Goal: Navigation & Orientation: Understand site structure

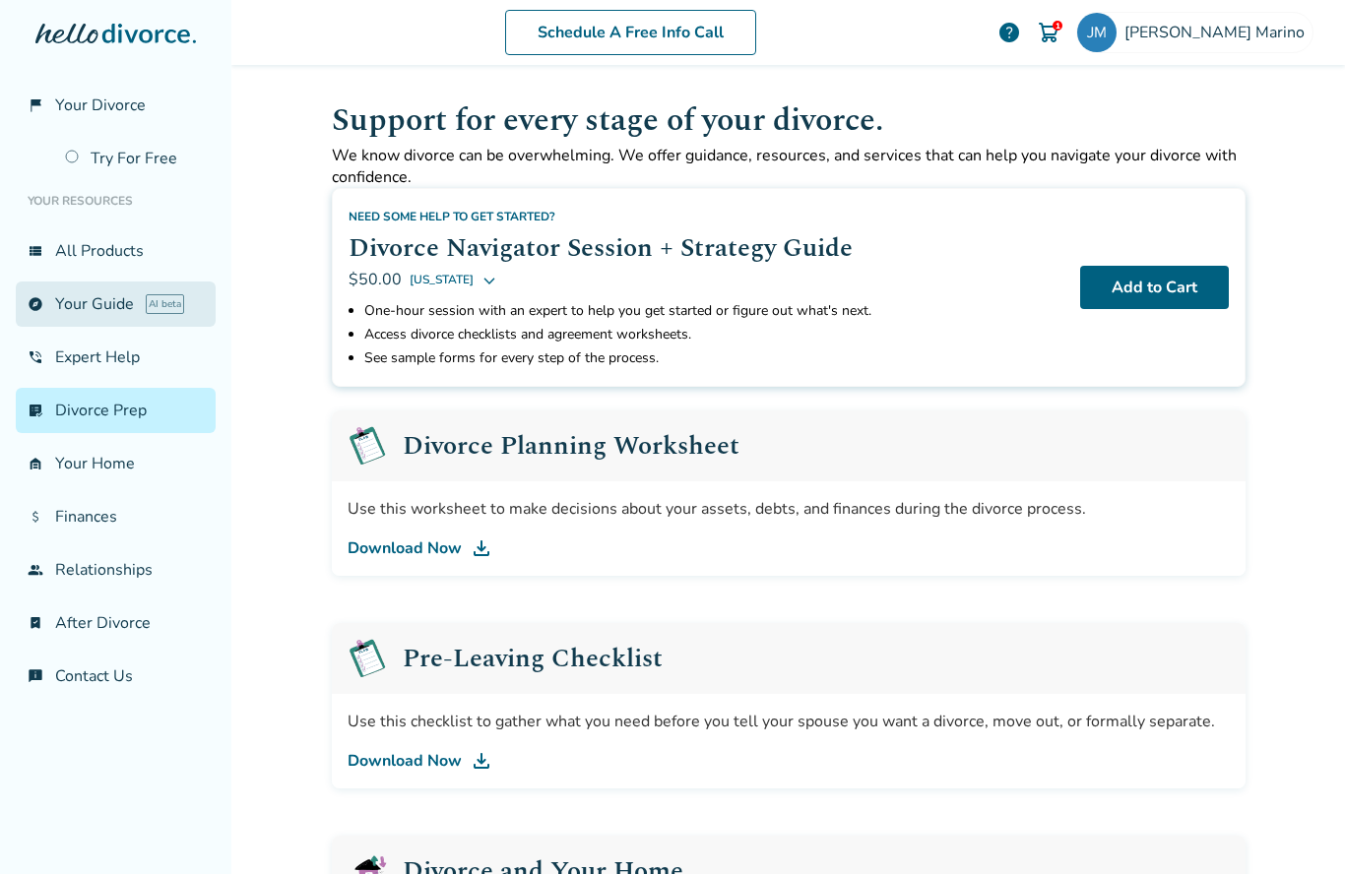
click at [81, 320] on link "explore Your Guide AI beta" at bounding box center [116, 304] width 200 height 45
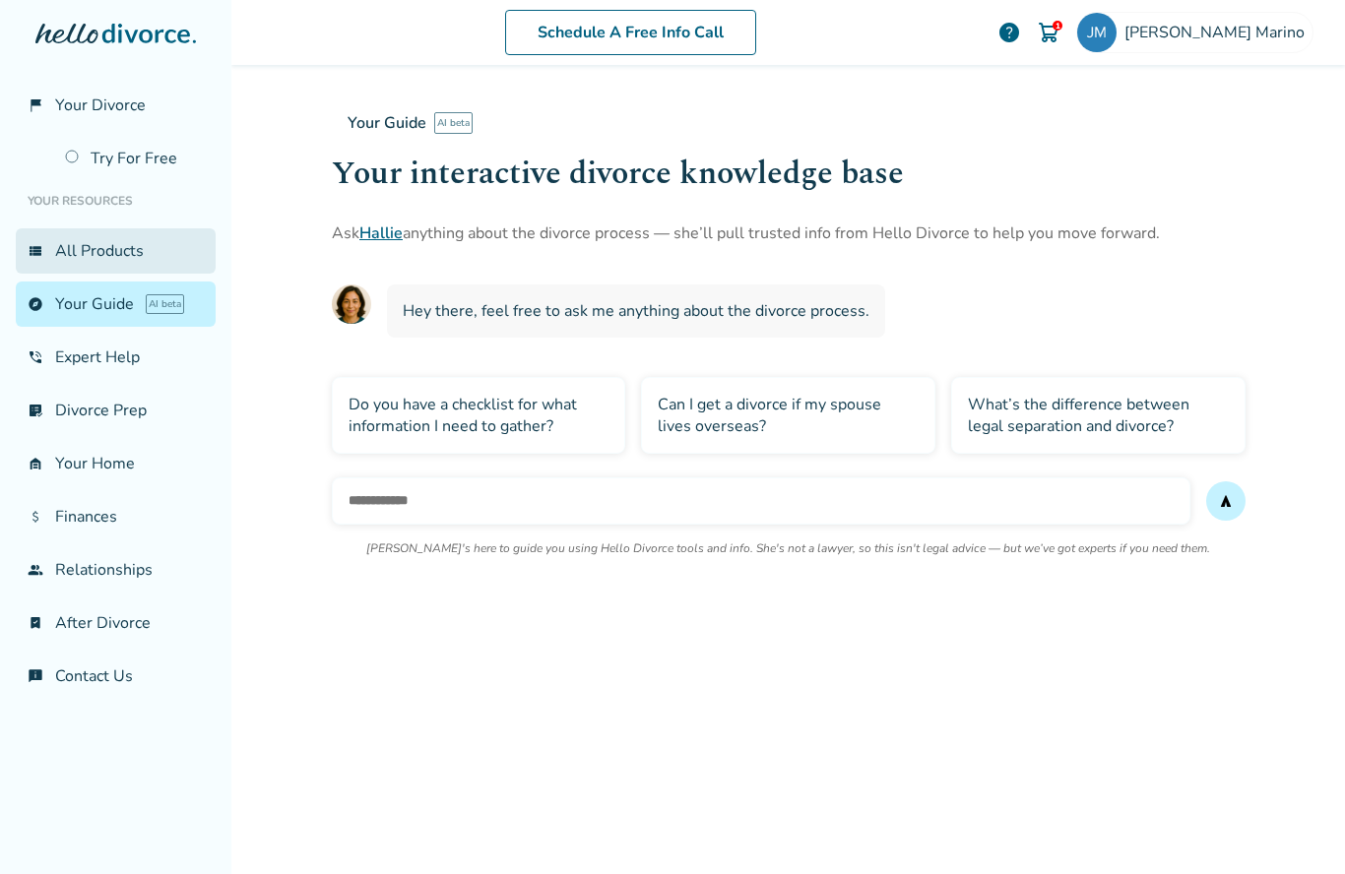
click at [84, 257] on link "view_list All Products" at bounding box center [116, 250] width 200 height 45
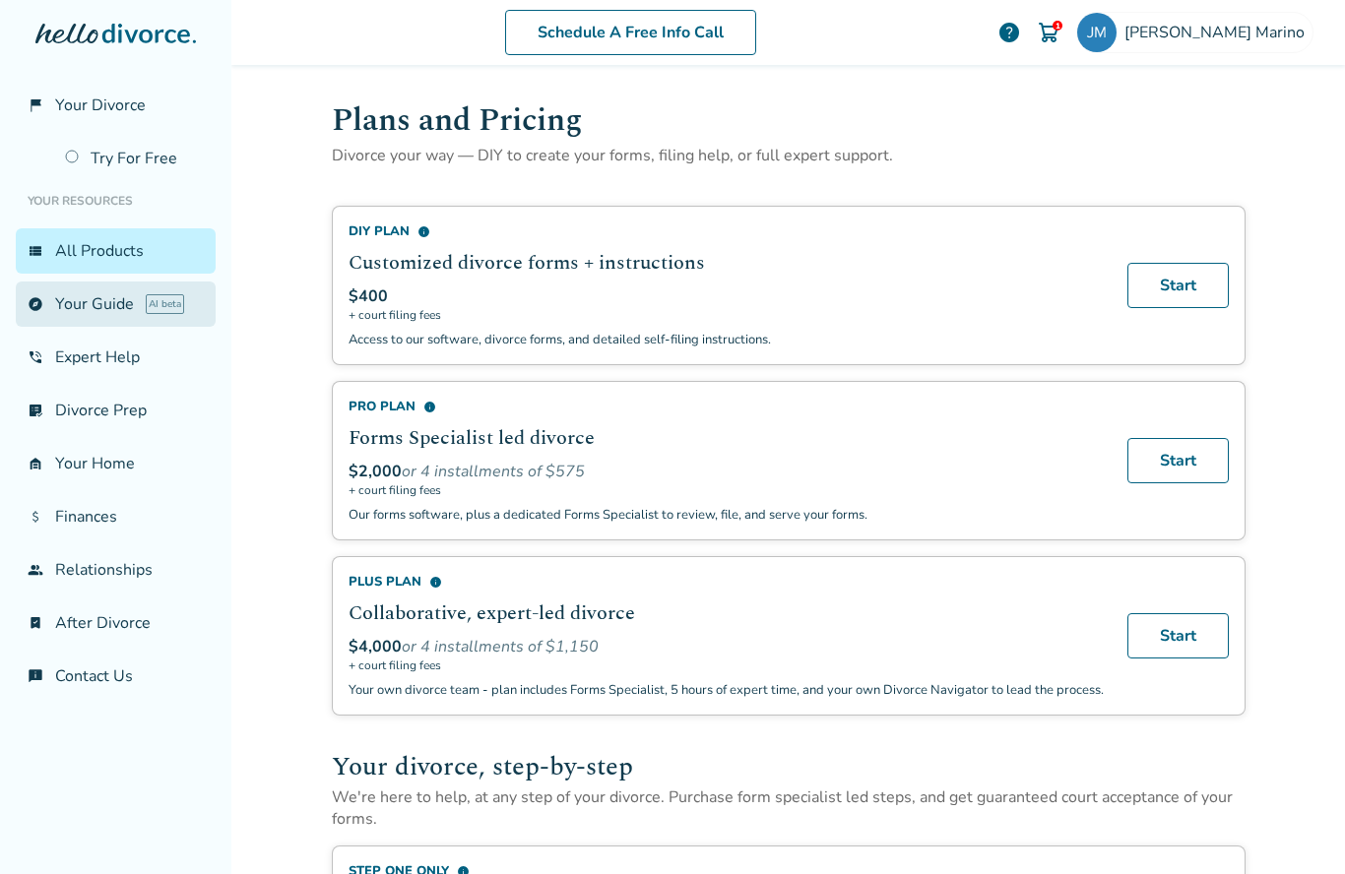
click at [70, 312] on link "explore Your Guide AI beta" at bounding box center [116, 304] width 200 height 45
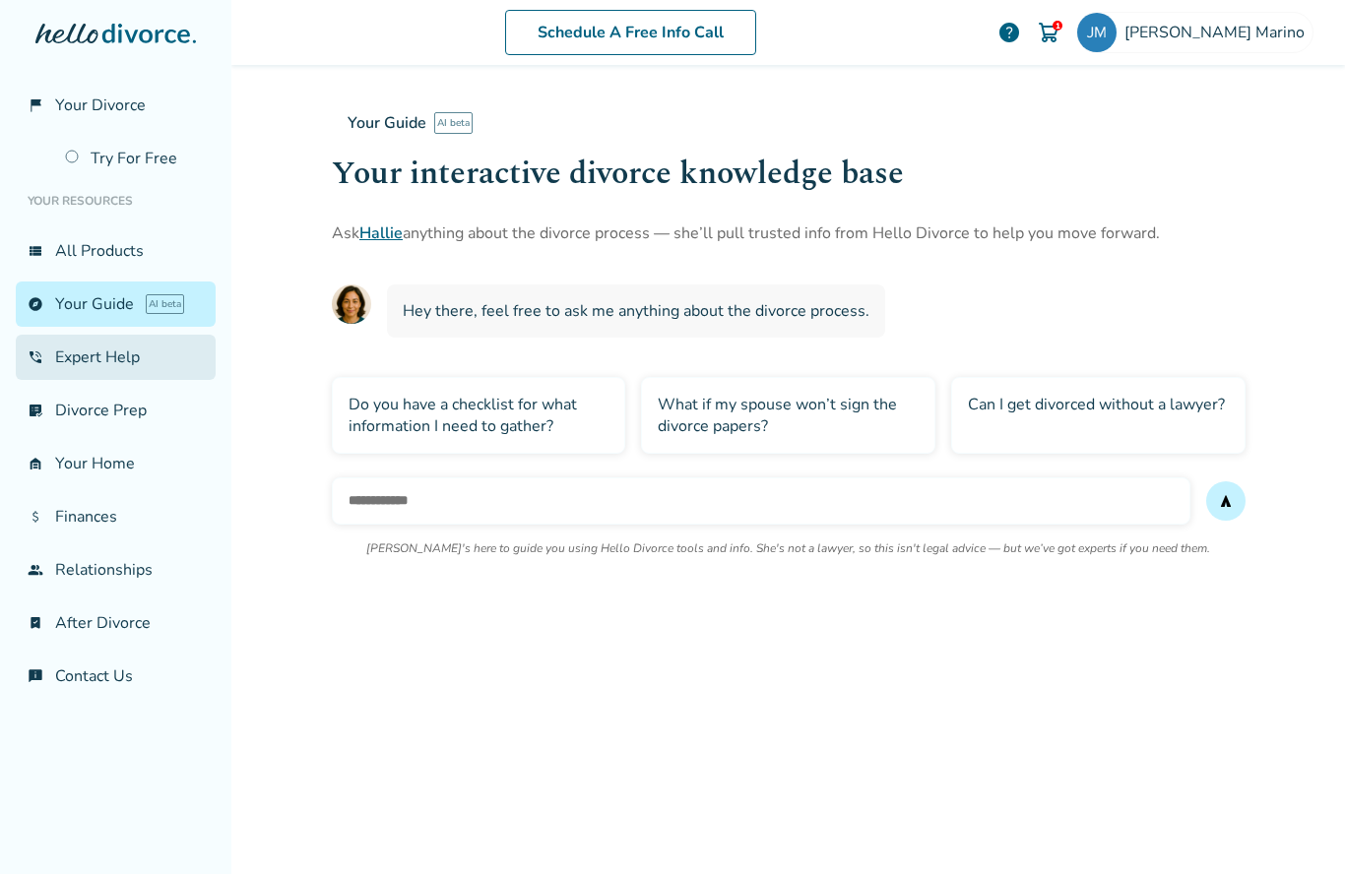
click at [79, 351] on link "phone_in_talk Expert Help" at bounding box center [116, 357] width 200 height 45
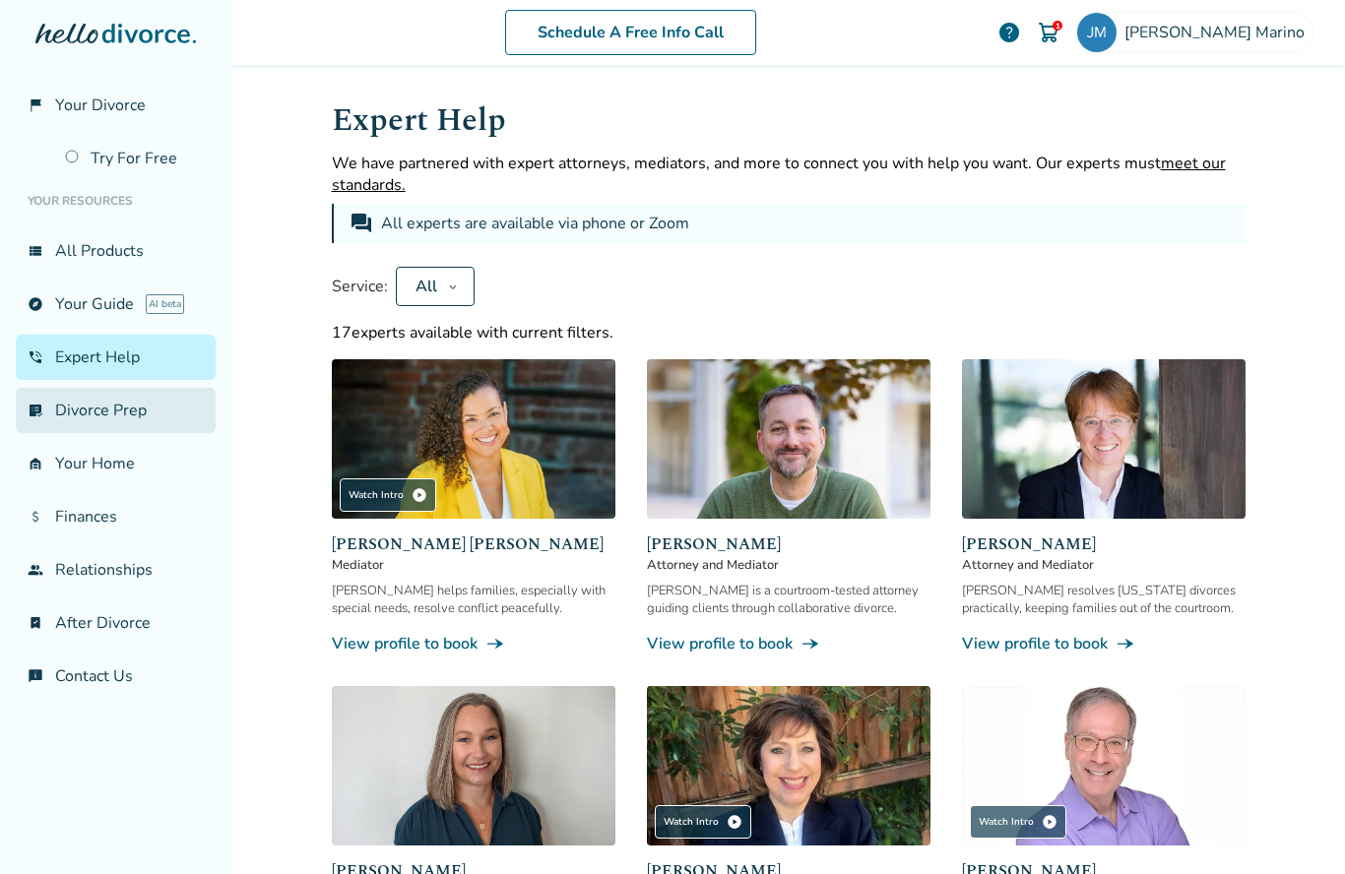
click at [82, 424] on link "list_alt_check Divorce Prep" at bounding box center [116, 410] width 200 height 45
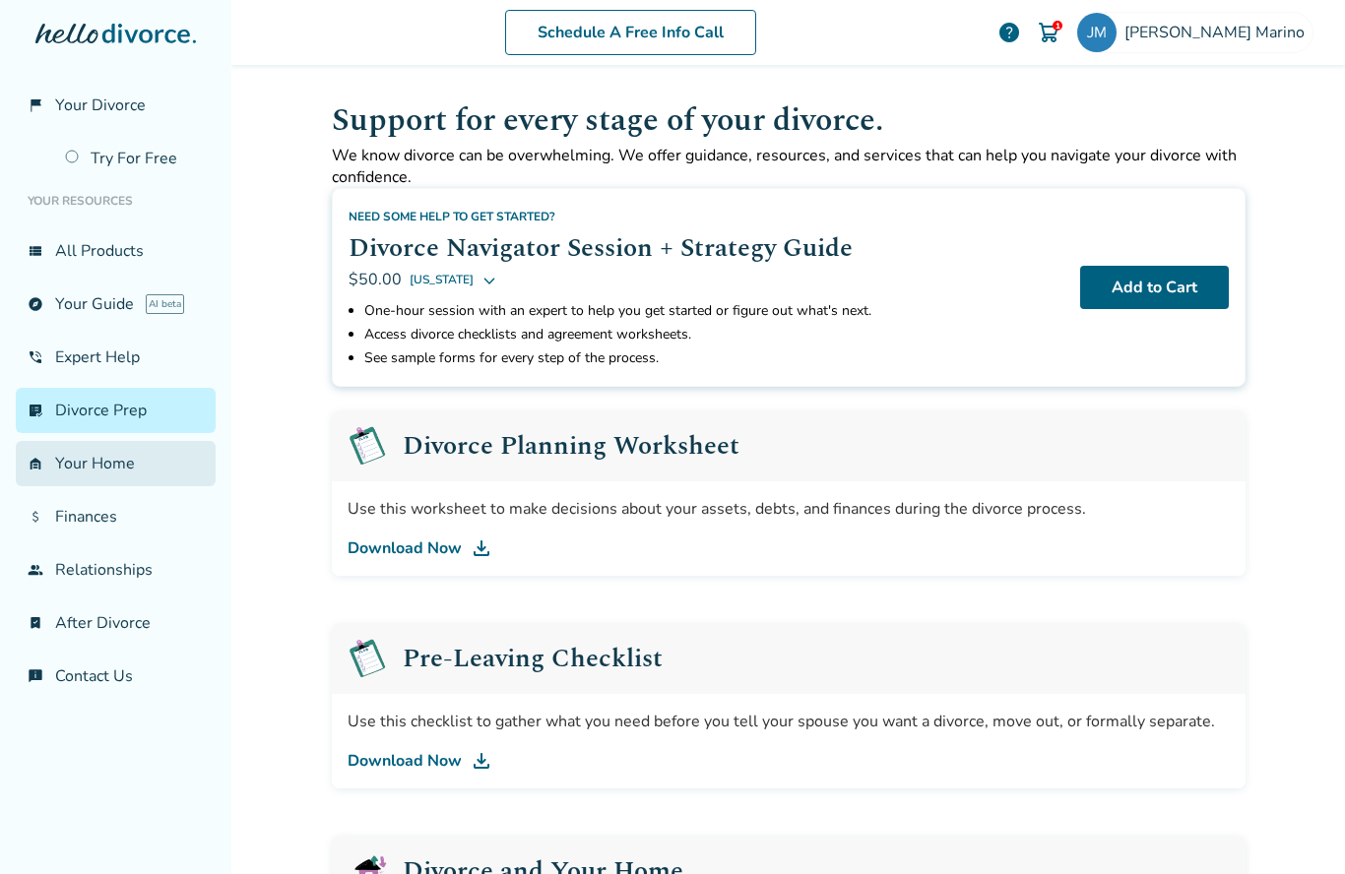
click at [78, 474] on link "garage_home Your Home" at bounding box center [116, 463] width 200 height 45
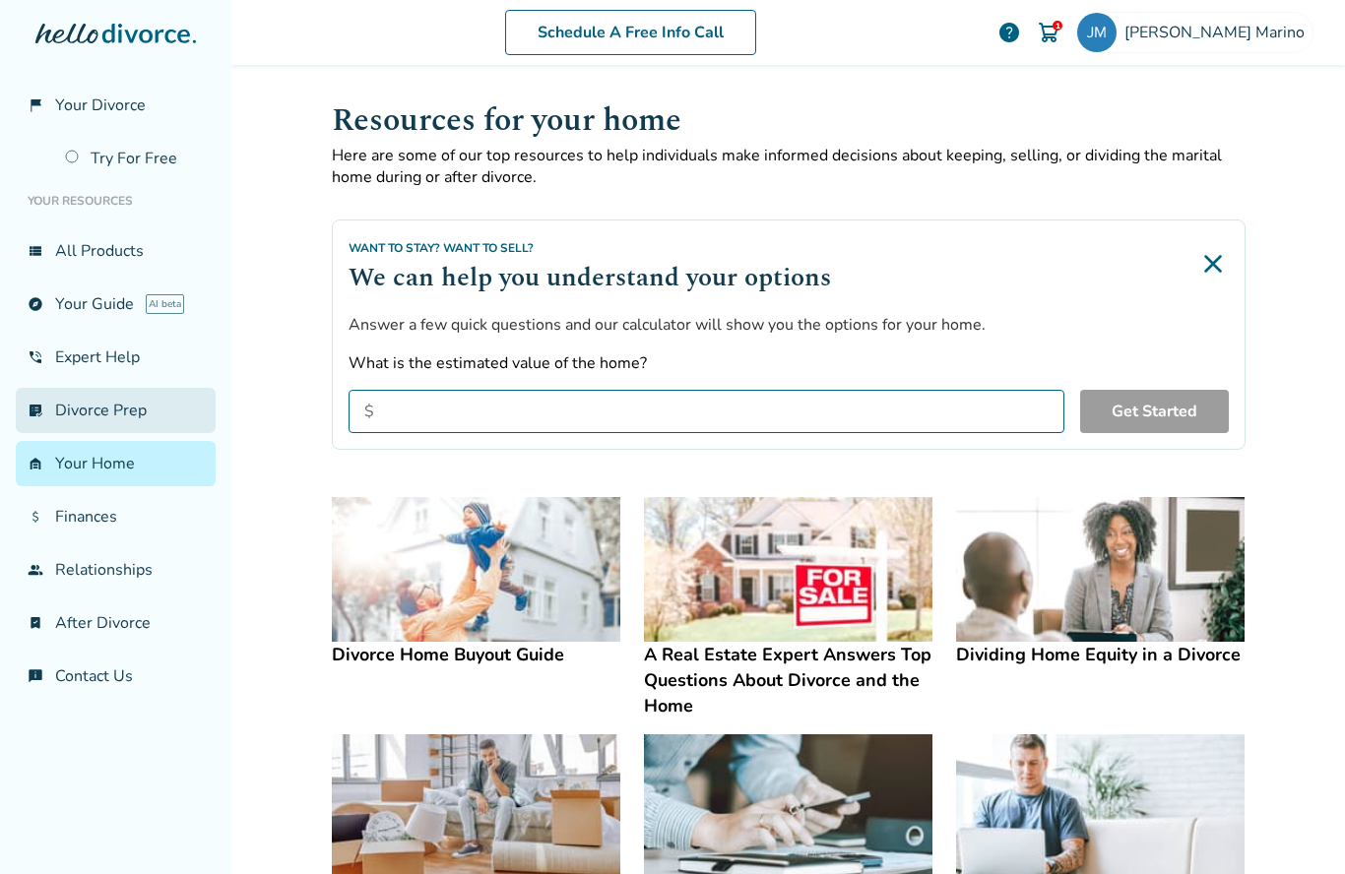
click at [94, 408] on link "list_alt_check Divorce Prep" at bounding box center [116, 410] width 200 height 45
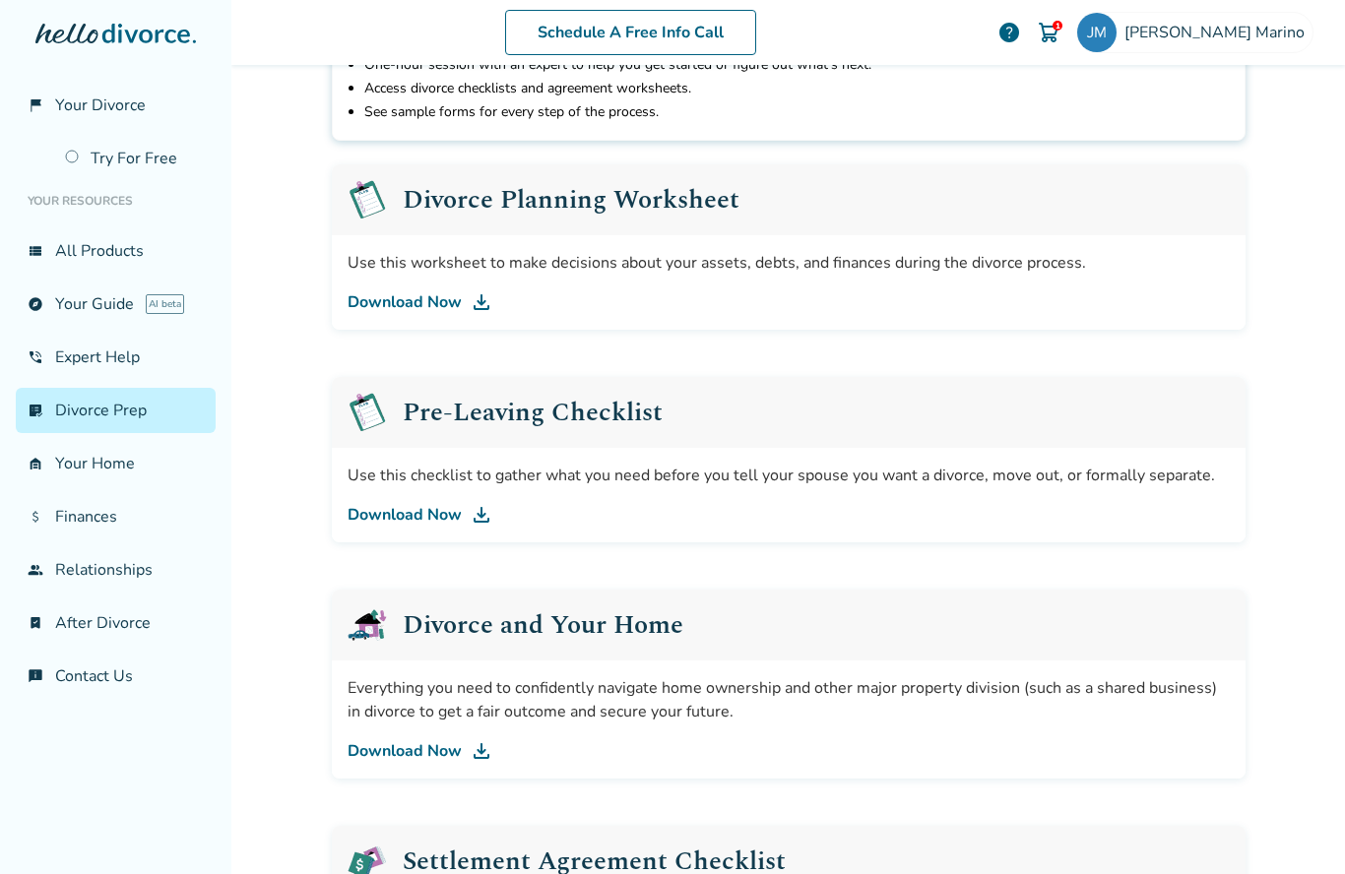
scroll to position [244, 0]
click at [482, 303] on img at bounding box center [482, 304] width 24 height 24
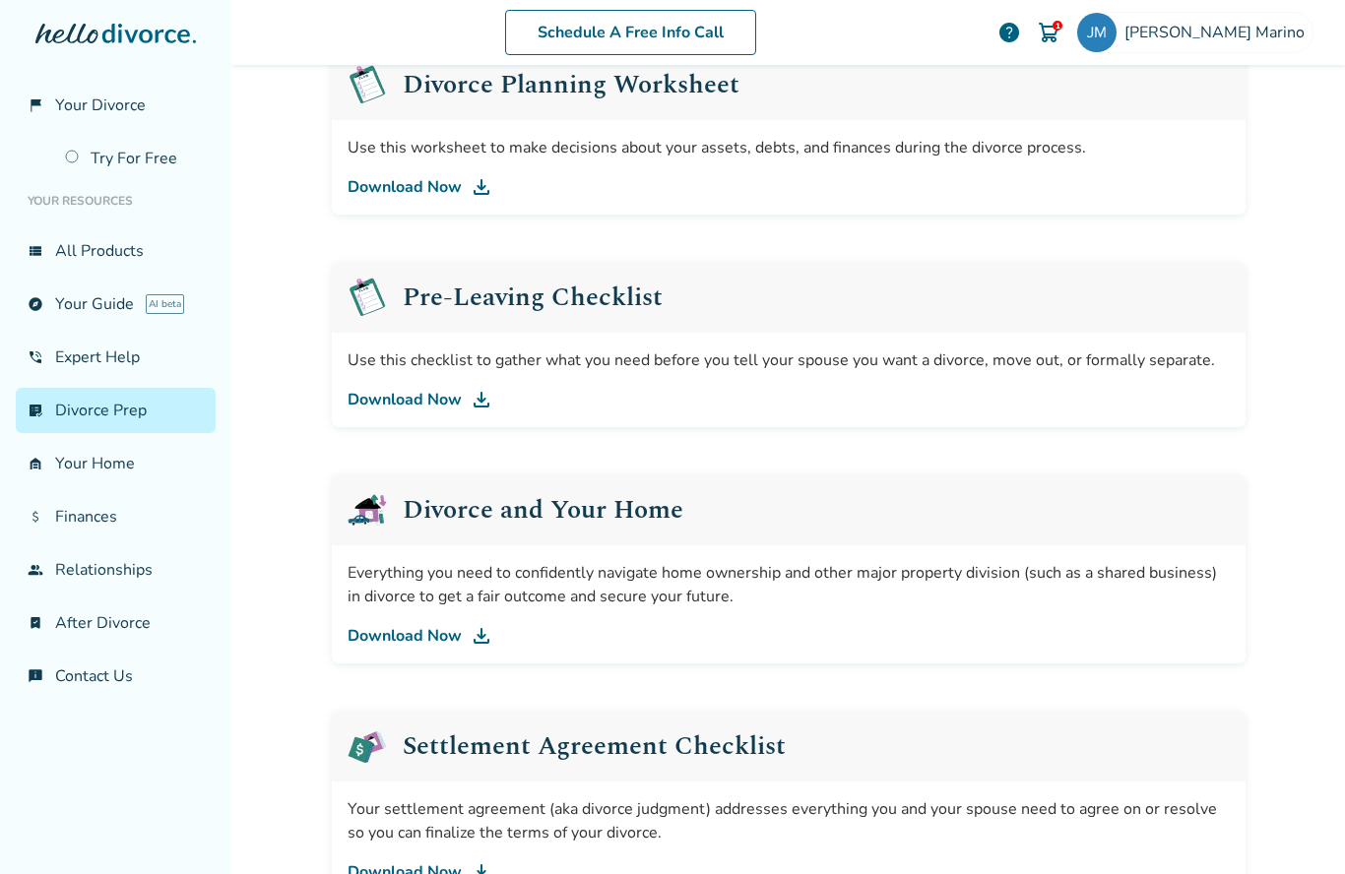
scroll to position [369, 0]
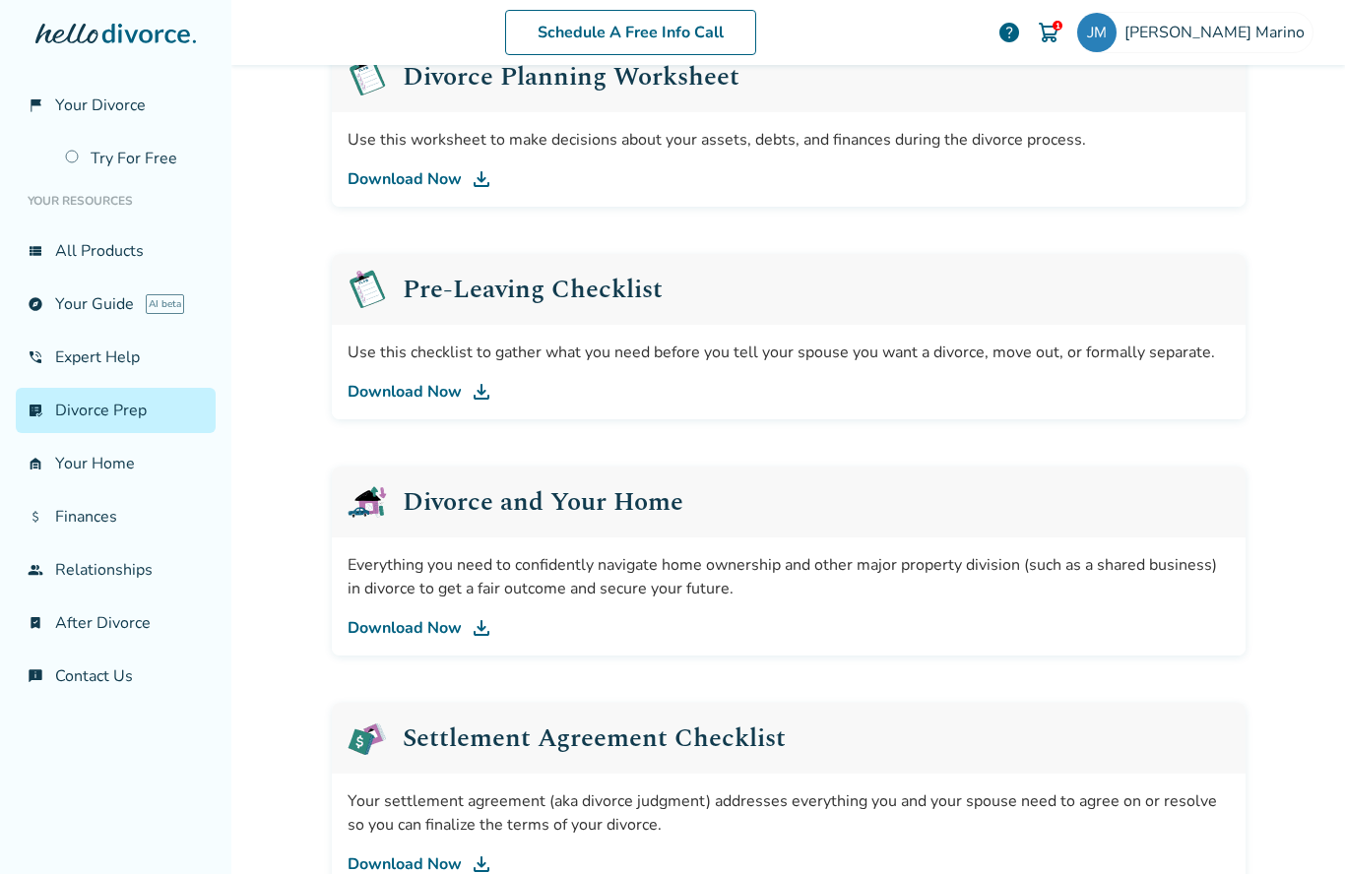
click at [482, 401] on img at bounding box center [482, 392] width 24 height 24
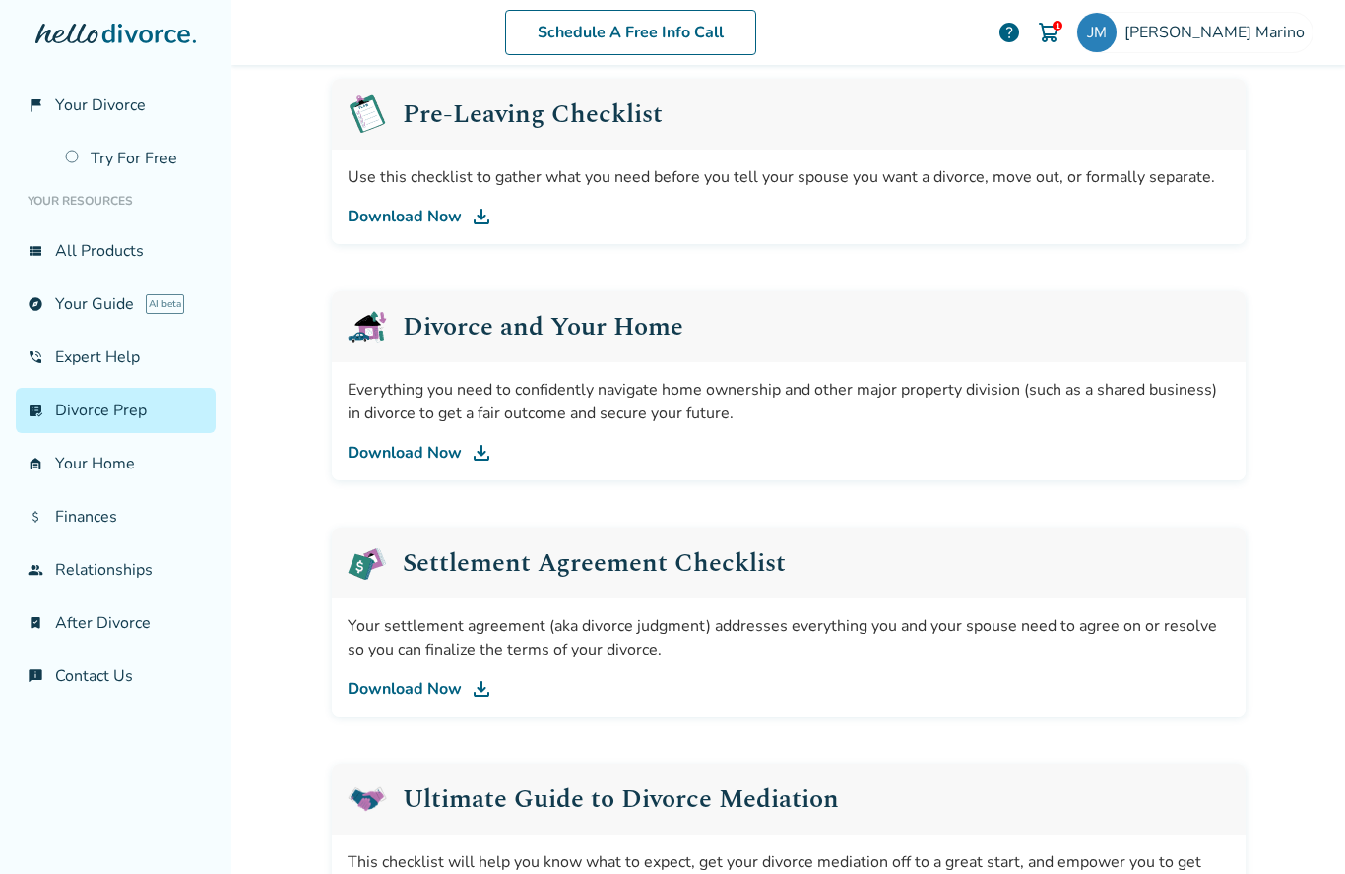
scroll to position [545, 0]
click at [482, 458] on img at bounding box center [482, 452] width 24 height 24
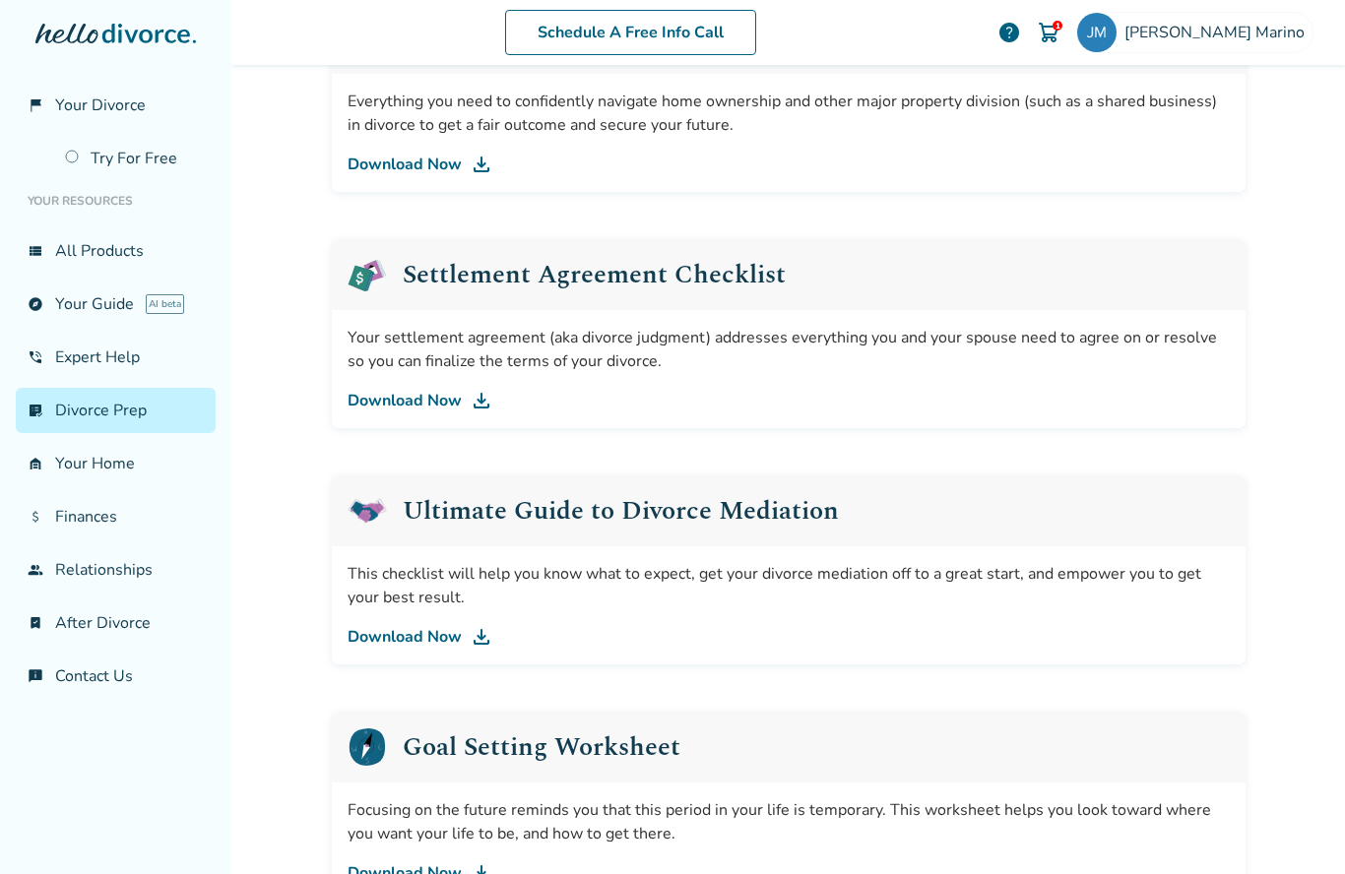
scroll to position [834, 0]
click at [477, 408] on img at bounding box center [482, 400] width 24 height 24
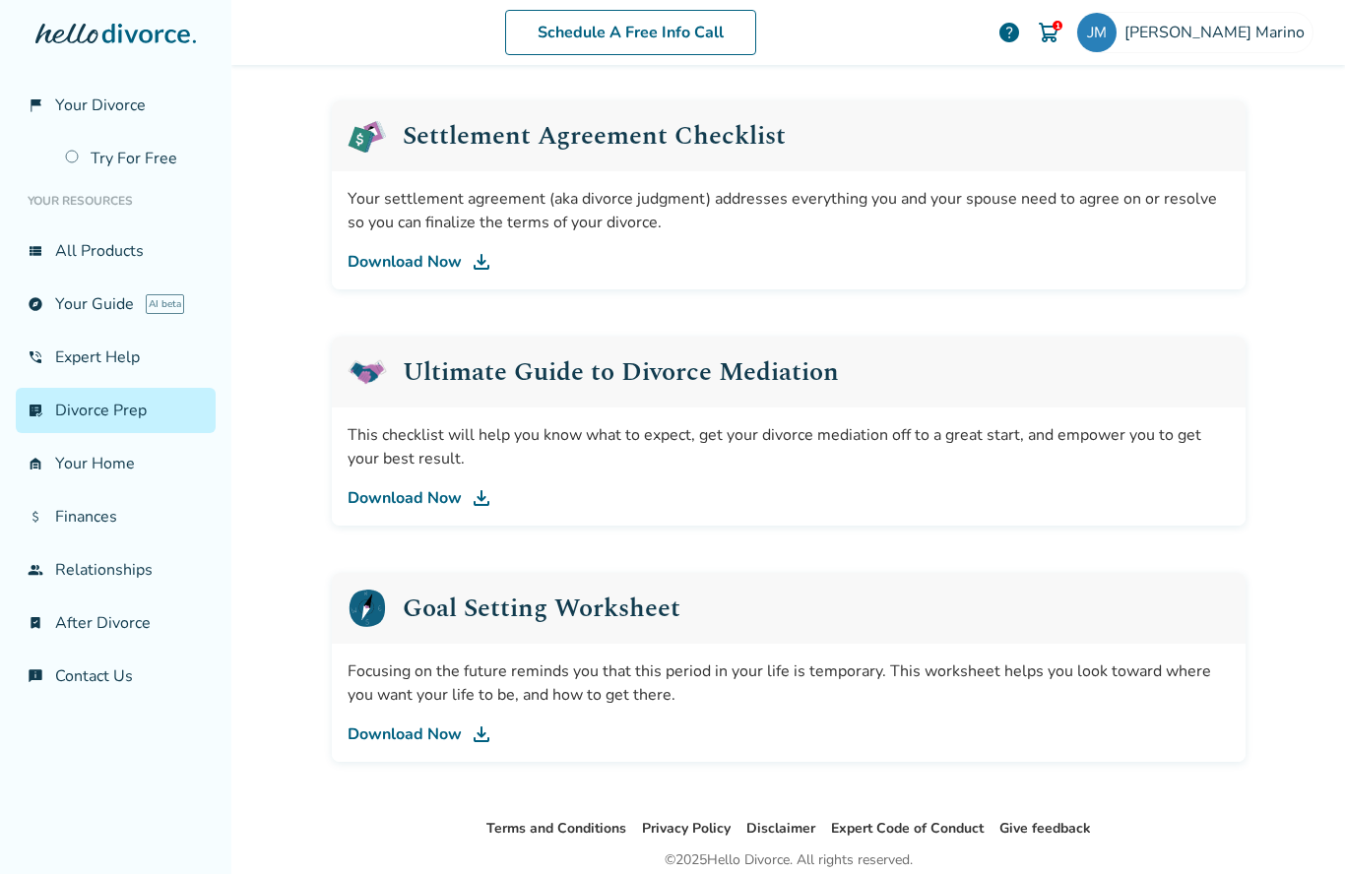
scroll to position [971, 0]
click at [479, 740] on img at bounding box center [482, 735] width 24 height 24
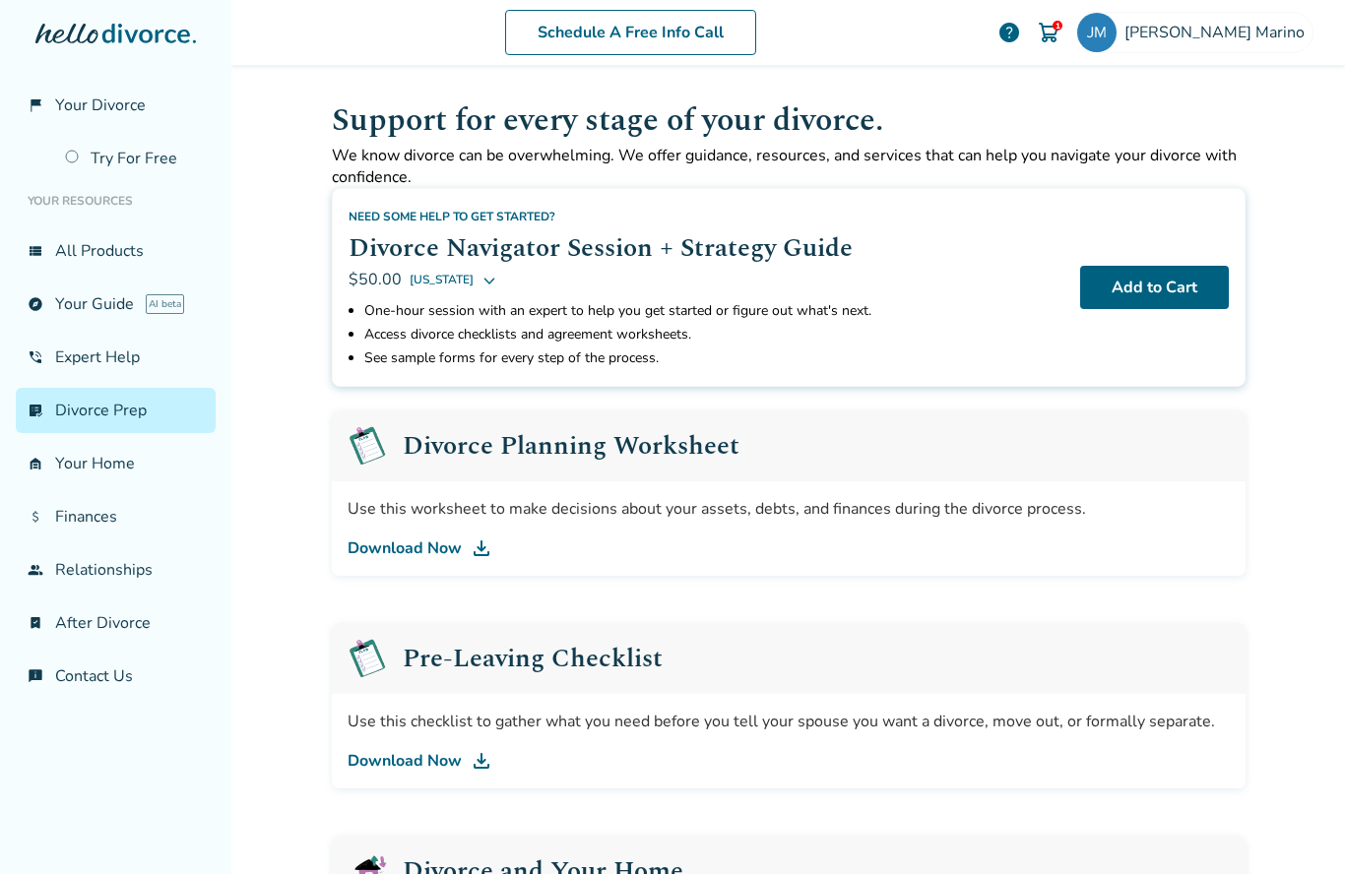
scroll to position [0, 0]
click at [477, 552] on img at bounding box center [482, 548] width 24 height 24
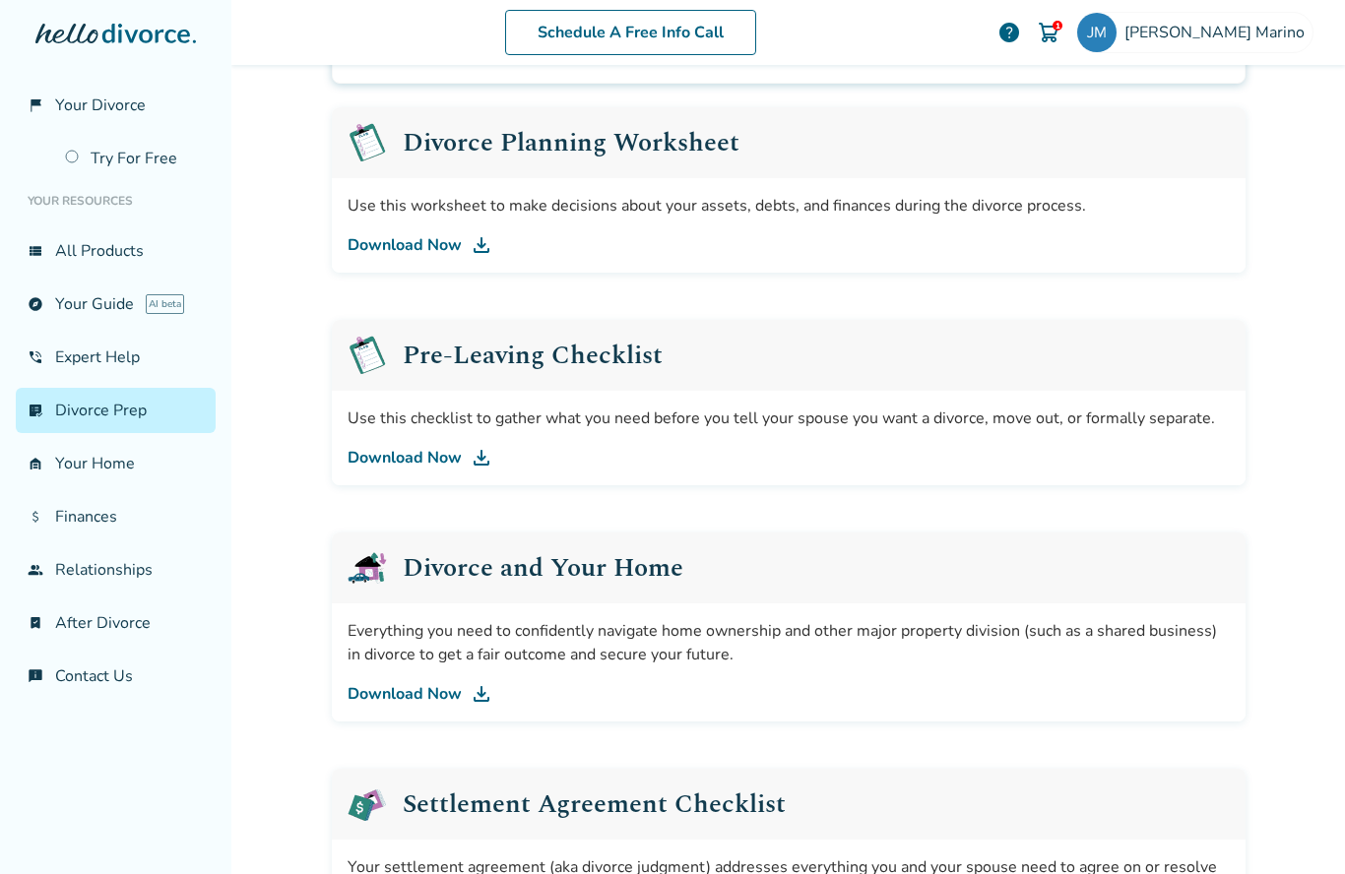
scroll to position [308, 0]
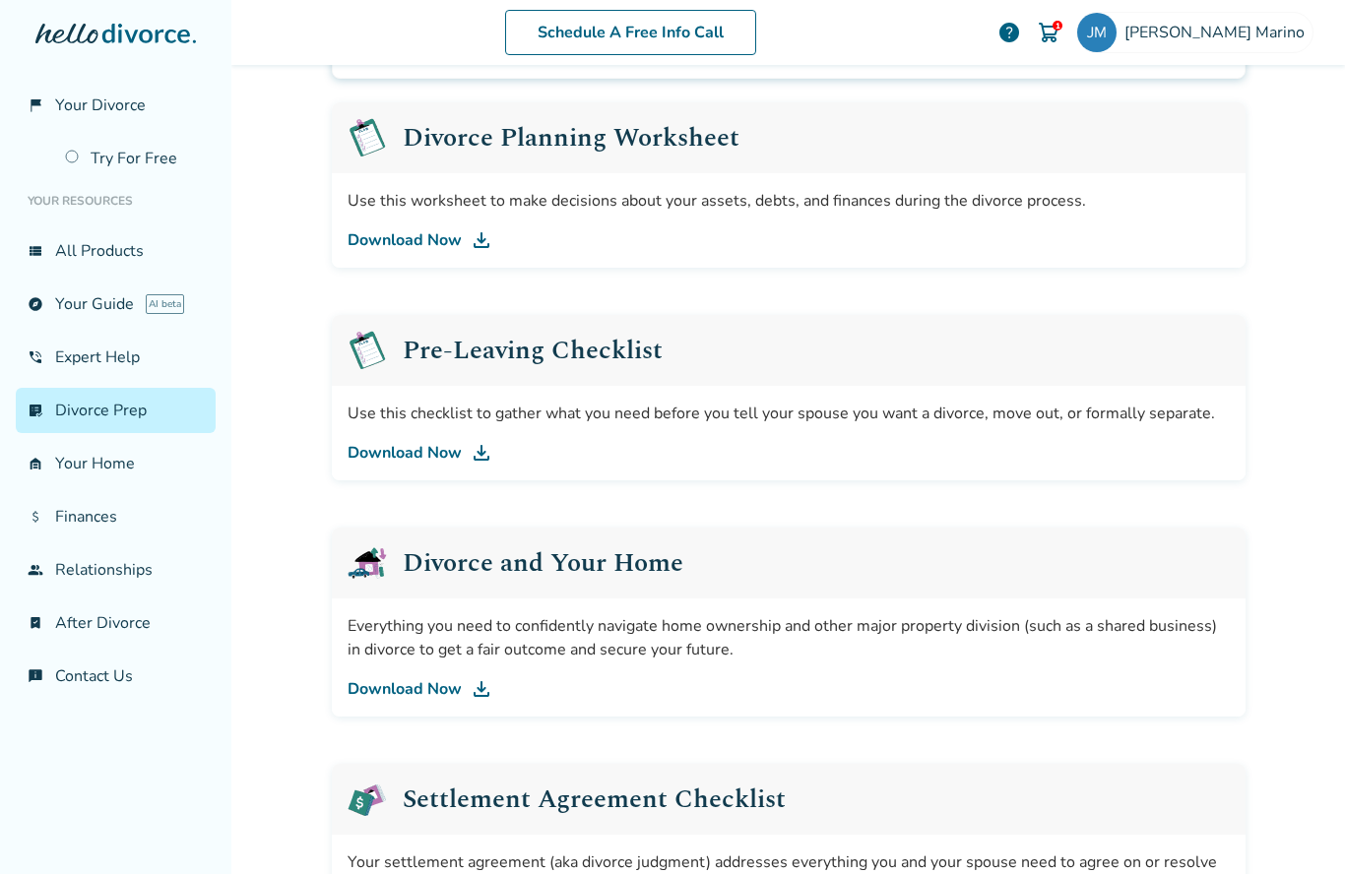
click at [476, 463] on img at bounding box center [482, 453] width 24 height 24
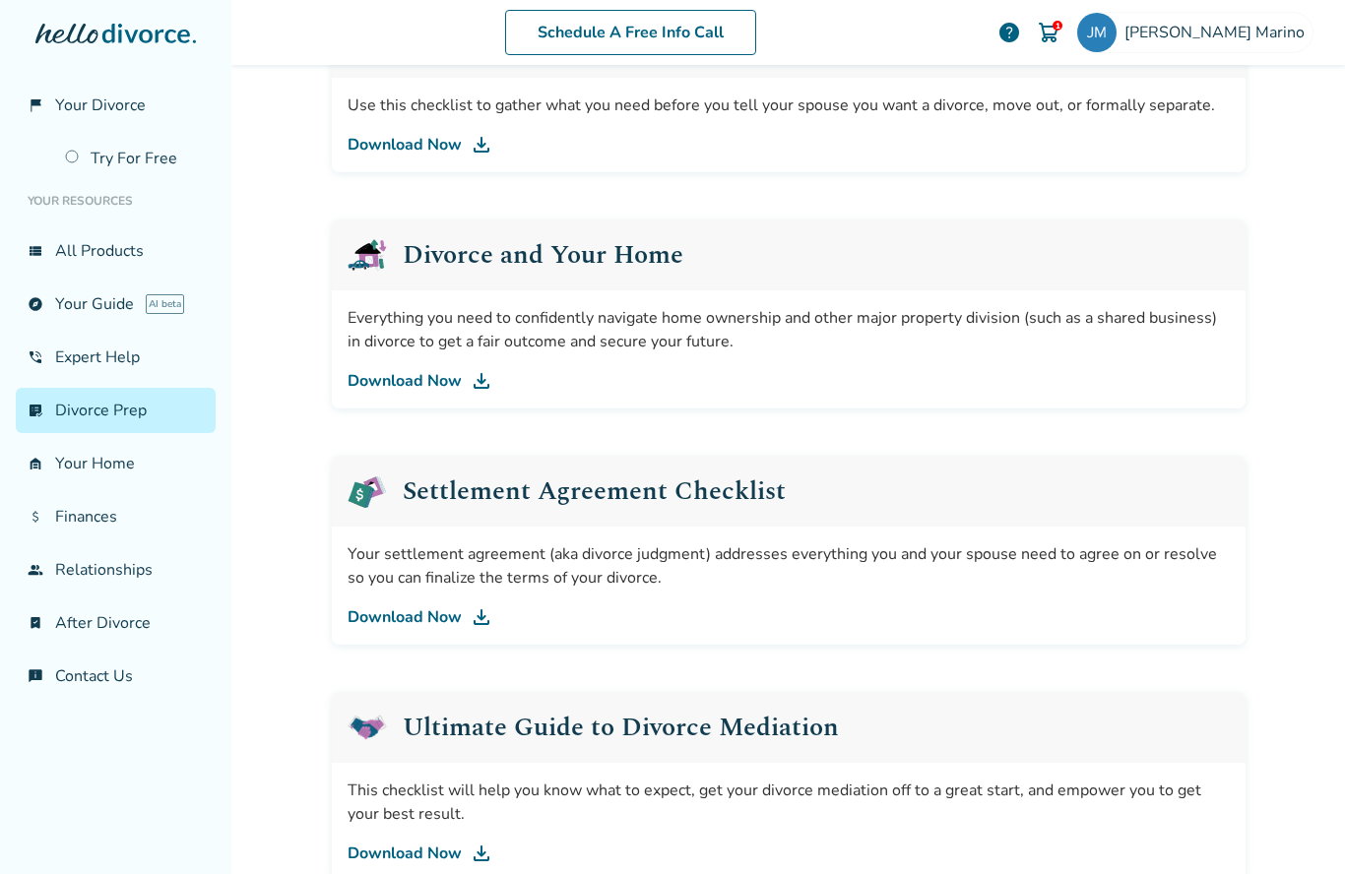
scroll to position [621, 0]
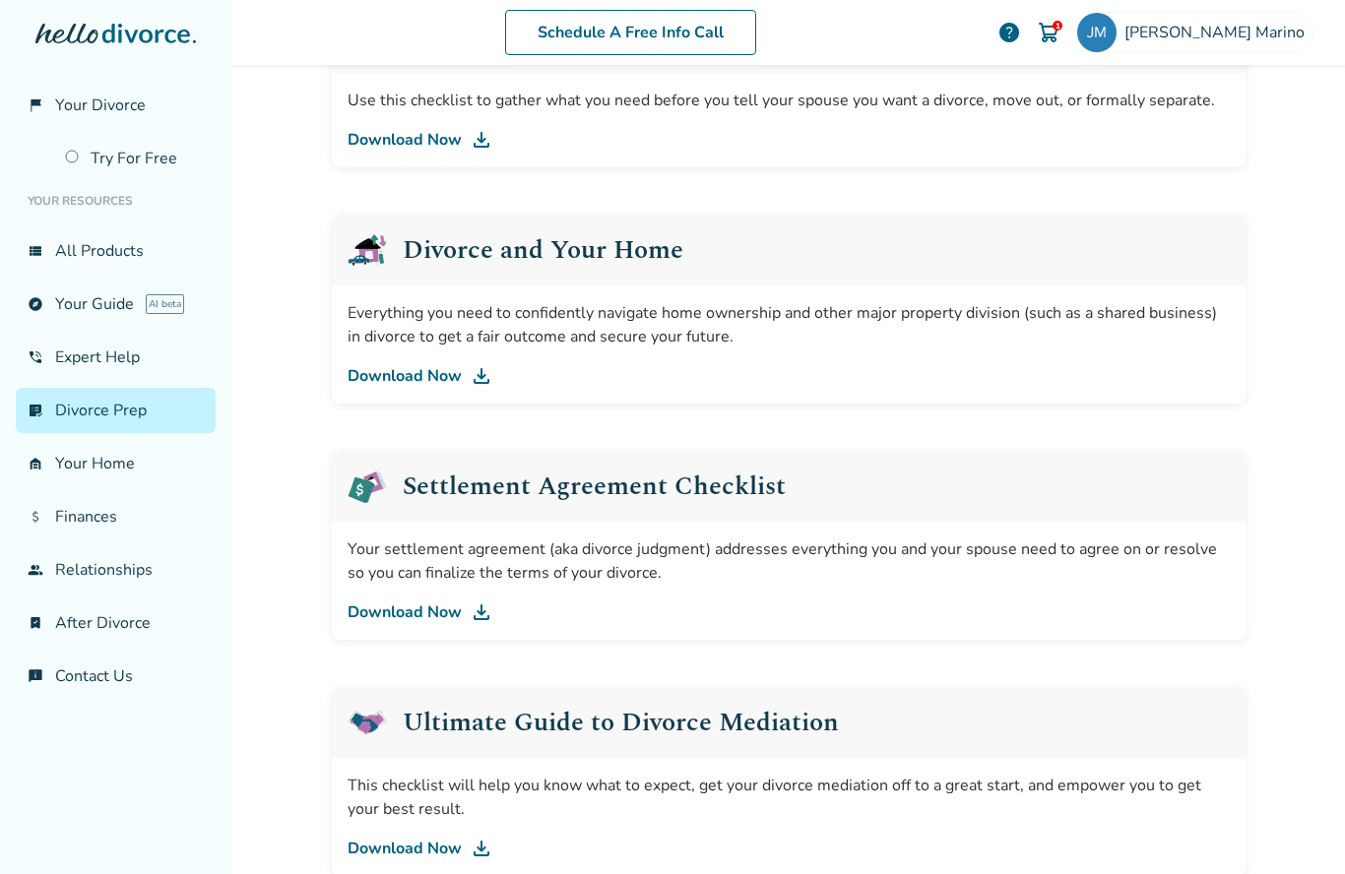
click at [483, 388] on img at bounding box center [482, 376] width 24 height 24
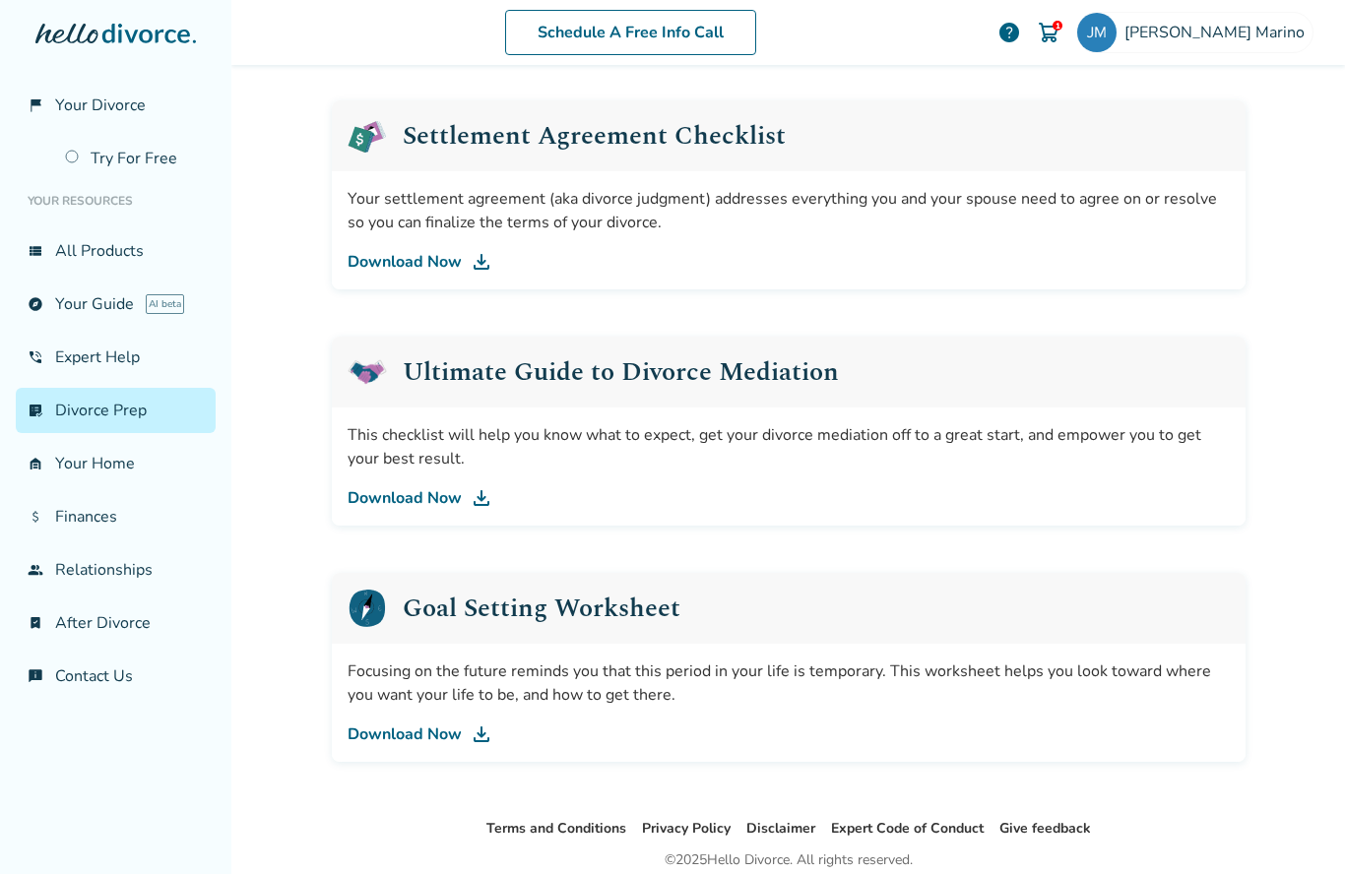
scroll to position [971, 0]
click at [484, 503] on img at bounding box center [482, 499] width 24 height 24
click at [481, 745] on img at bounding box center [482, 735] width 24 height 24
